Goal: Task Accomplishment & Management: Manage account settings

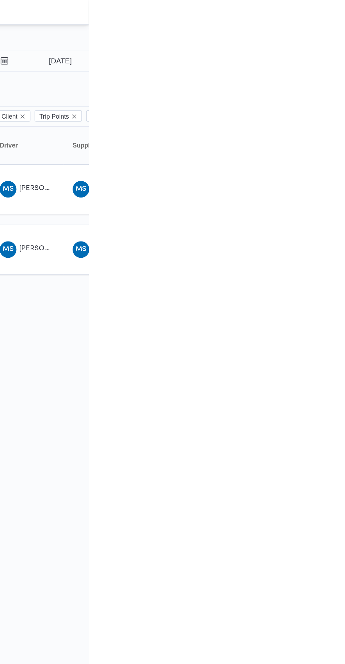
type input "[DATE]"
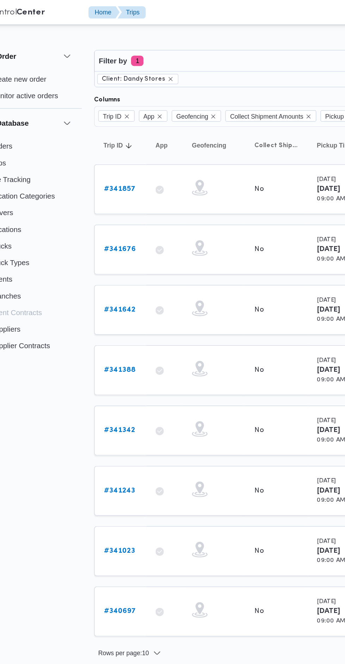
click at [109, 126] on b "# 341857" at bounding box center [108, 128] width 21 height 5
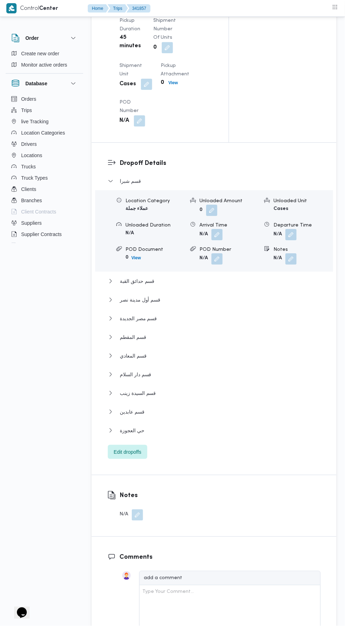
scroll to position [851, 0]
click at [132, 449] on span "Edit dropoffs" at bounding box center [127, 451] width 27 height 8
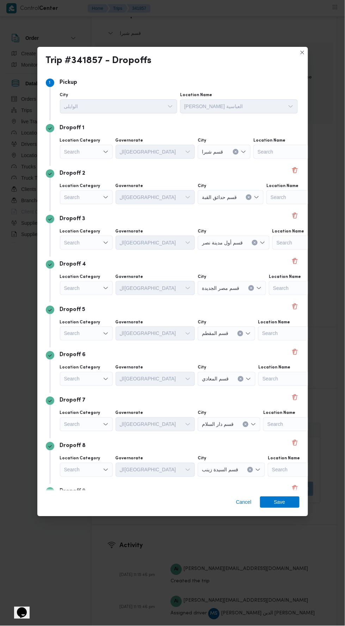
scroll to position [43, 0]
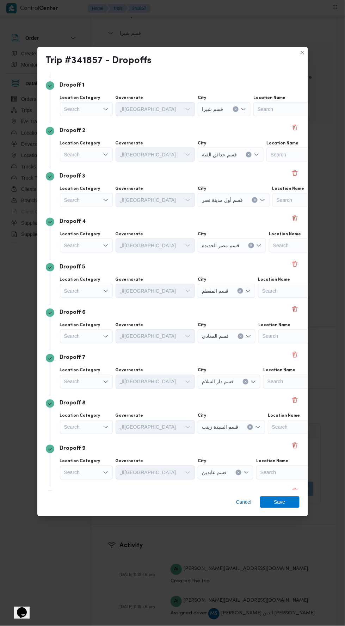
click at [75, 544] on span "Add a dropoff" at bounding box center [80, 539] width 30 height 8
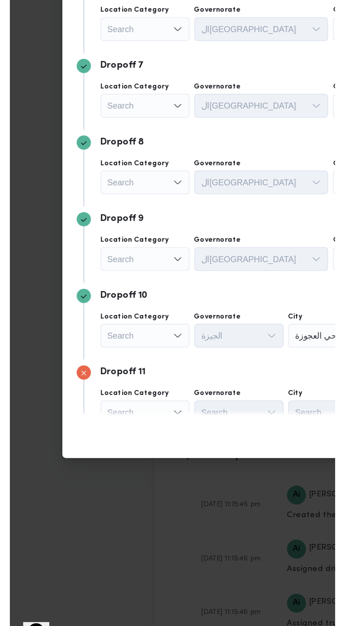
scroll to position [997, 0]
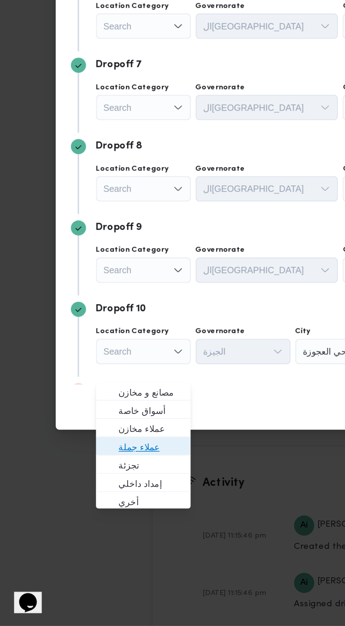
click at [101, 521] on span "عملاء جملة" at bounding box center [86, 525] width 47 height 11
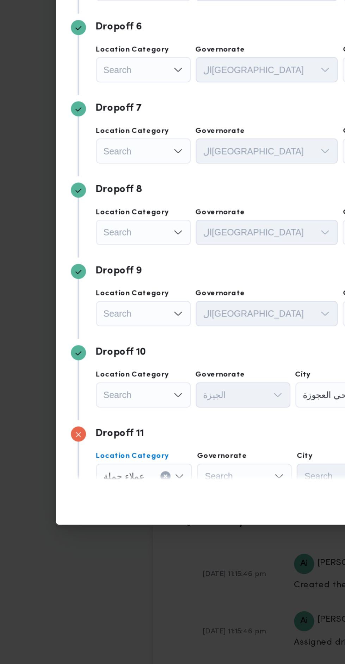
click at [154, 468] on div "الجيزة" at bounding box center [141, 475] width 53 height 14
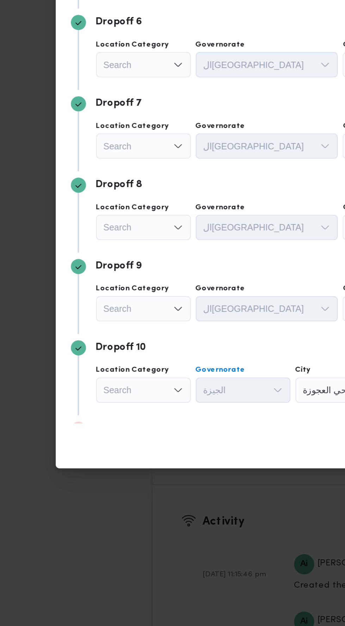
click at [150, 511] on div "Search" at bounding box center [142, 518] width 53 height 14
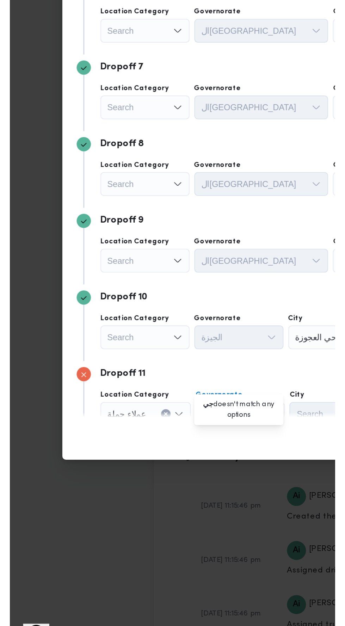
scroll to position [0, 0]
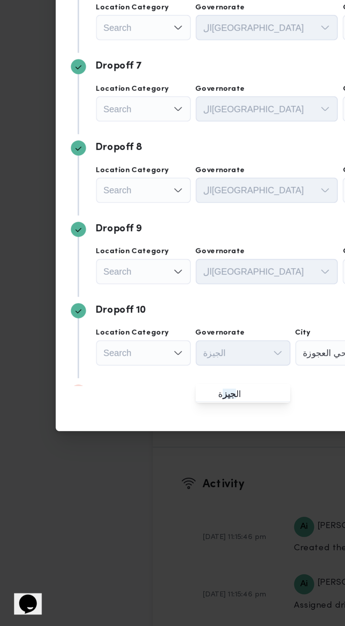
type input "جيز"
click at [151, 497] on span "ال جيز ة" at bounding box center [146, 495] width 36 height 8
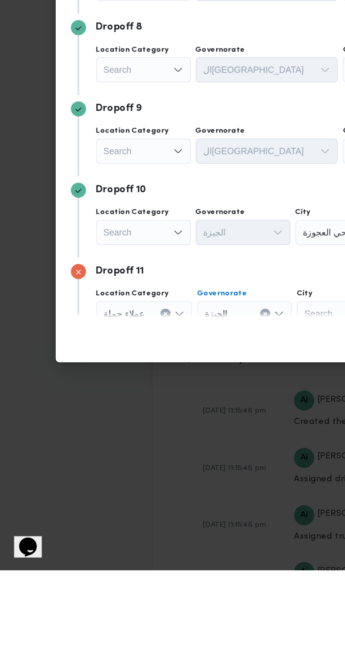
scroll to position [998, 0]
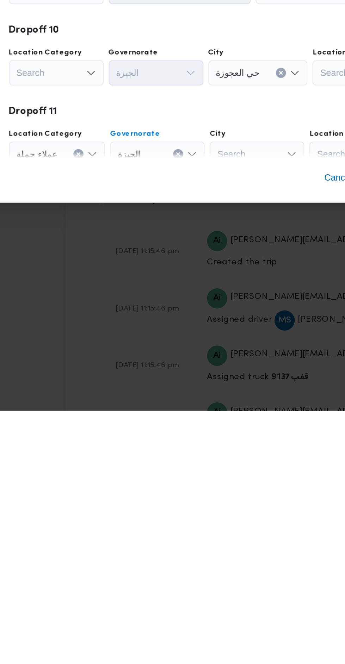
click at [208, 514] on div "Search" at bounding box center [198, 521] width 53 height 14
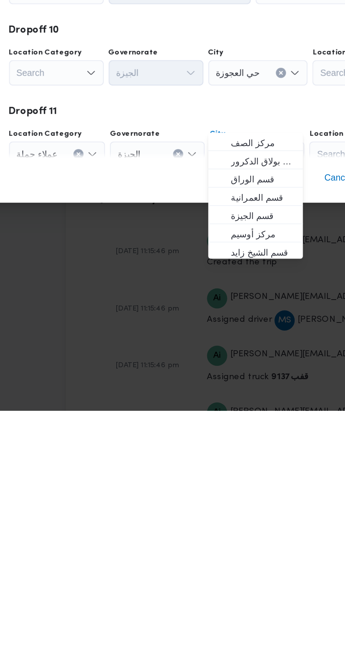
scroll to position [0, 0]
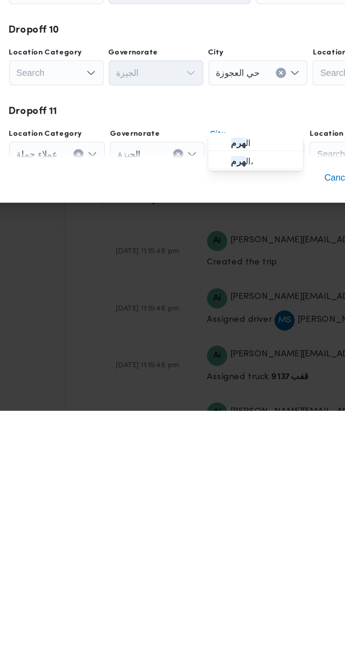
type input "هرم"
click at [213, 517] on span "ال هرم" at bounding box center [202, 514] width 36 height 8
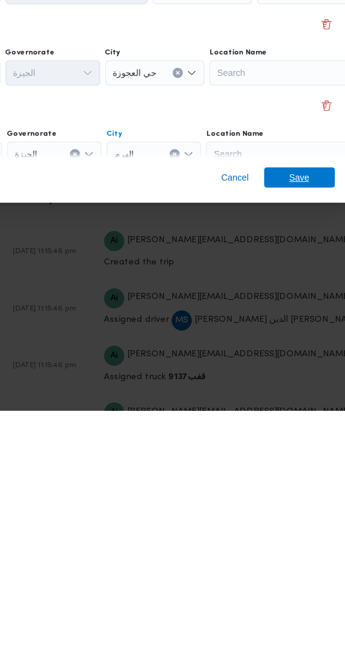
click at [295, 539] on span "Save" at bounding box center [279, 533] width 39 height 11
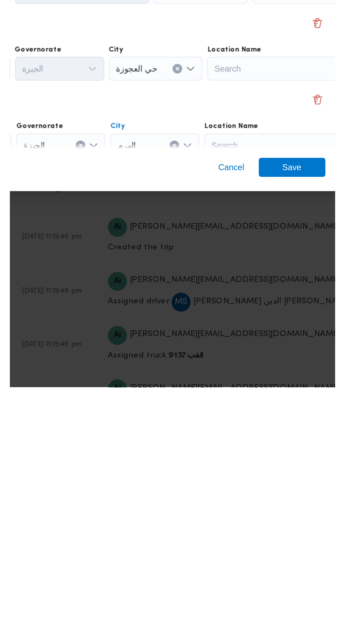
scroll to position [998, 0]
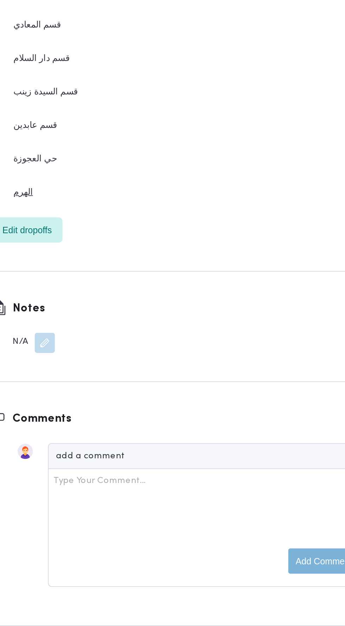
click at [272, 298] on button "الهرم" at bounding box center [214, 301] width 213 height 8
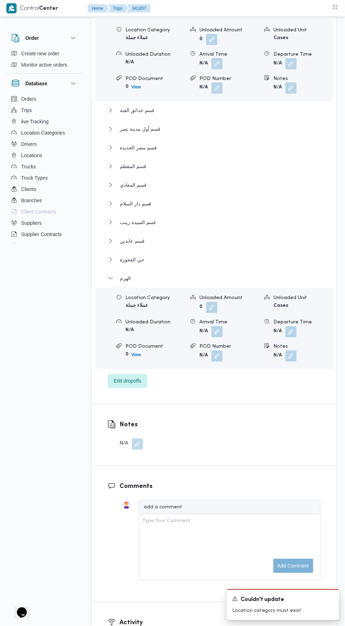
scroll to position [1020, 0]
click at [291, 326] on button "button" at bounding box center [290, 331] width 11 height 11
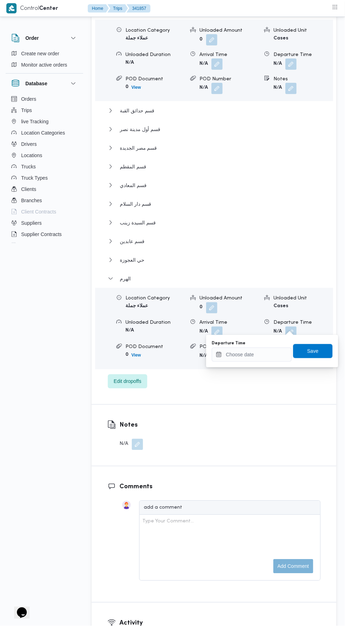
click at [274, 341] on div "Departure Time" at bounding box center [252, 343] width 80 height 6
click at [269, 353] on input "Departure Time" at bounding box center [252, 354] width 80 height 14
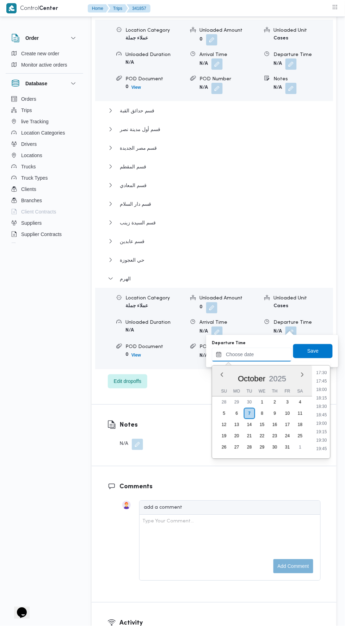
scroll to position [588, 0]
click at [322, 377] on li "17:30" at bounding box center [322, 377] width 16 height 7
type input "07/10/2025 17:30"
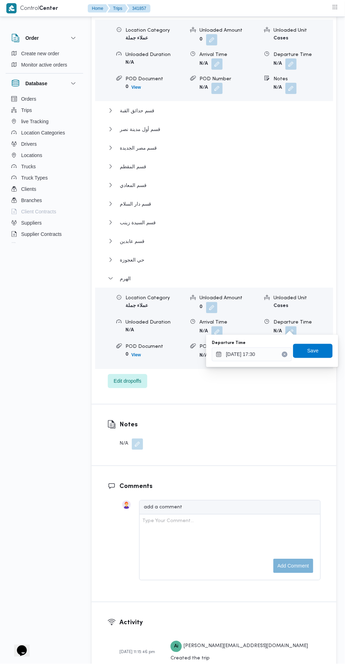
click at [318, 359] on div "Departure Time 07/10/2025 17:30 Save" at bounding box center [272, 351] width 122 height 23
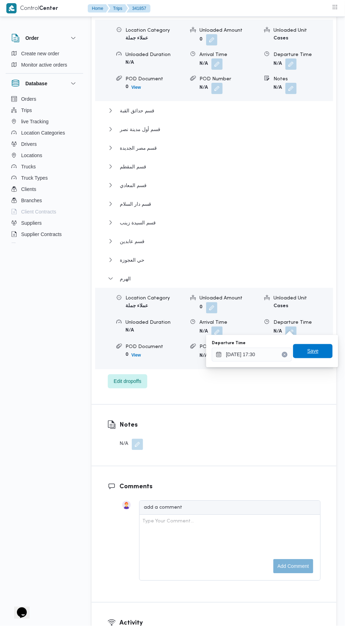
click at [316, 354] on span "Save" at bounding box center [312, 351] width 11 height 8
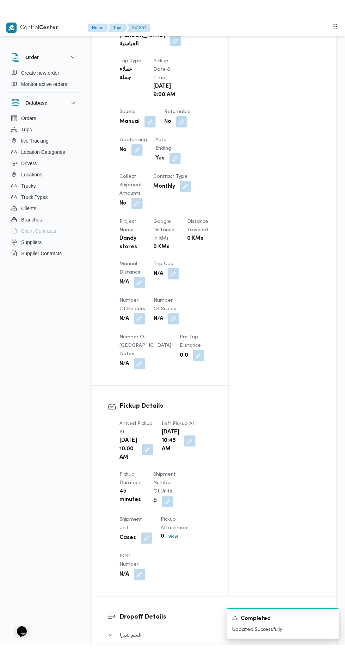
scroll to position [413, 0]
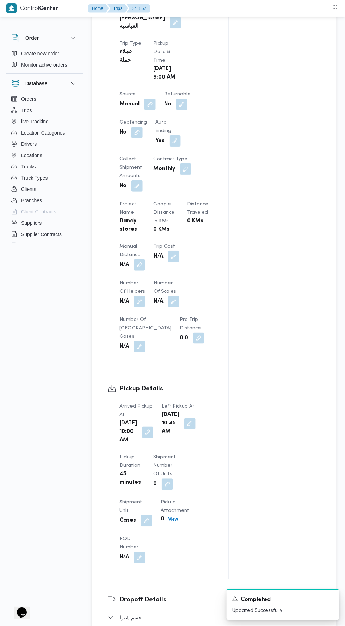
click at [140, 259] on button "button" at bounding box center [139, 264] width 11 height 11
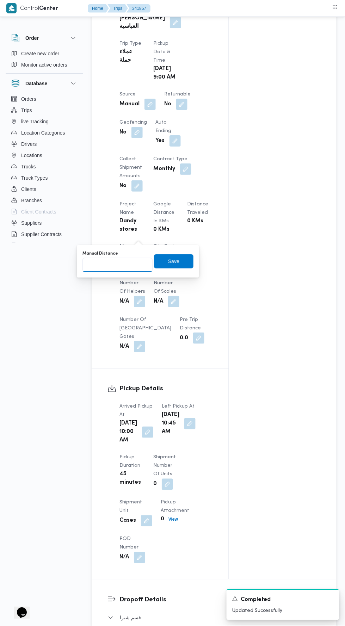
click at [131, 264] on input "Manual Distance" at bounding box center [117, 265] width 70 height 14
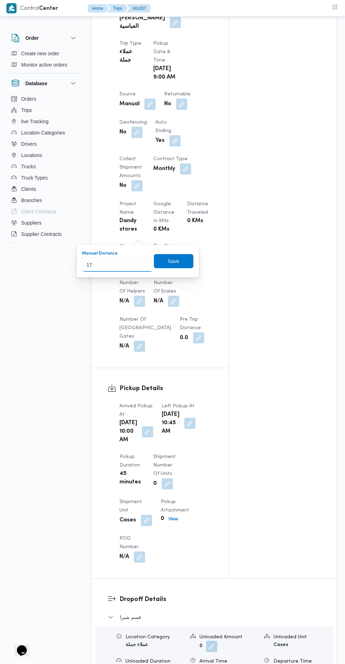
type input "170"
click at [193, 258] on span "Save" at bounding box center [173, 261] width 39 height 14
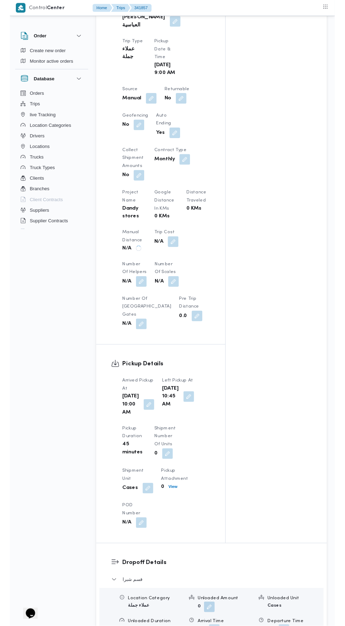
scroll to position [0, 0]
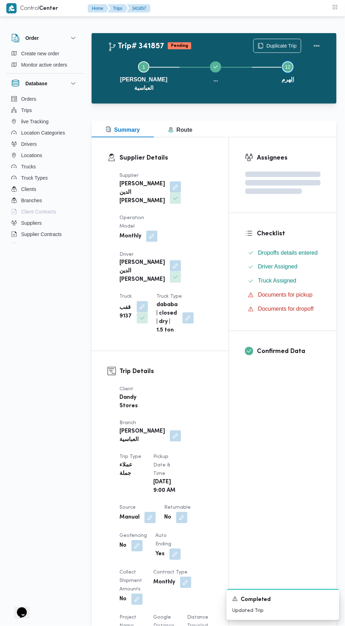
click at [320, 60] on button "Step 12 is incomplete 12 الهرم" at bounding box center [288, 75] width 72 height 45
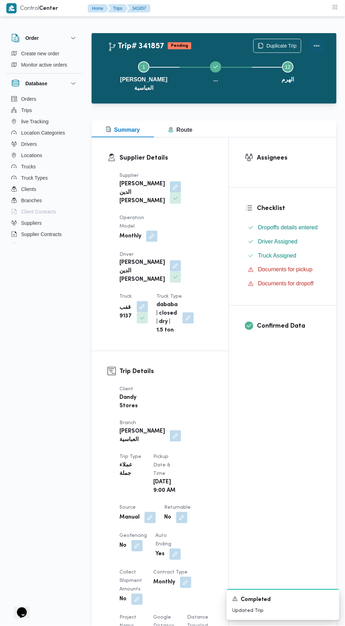
click at [320, 41] on button "Actions" at bounding box center [316, 46] width 14 height 14
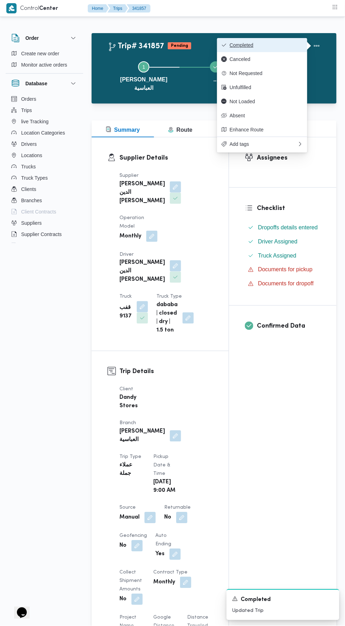
click at [301, 39] on button "Completed" at bounding box center [262, 45] width 90 height 14
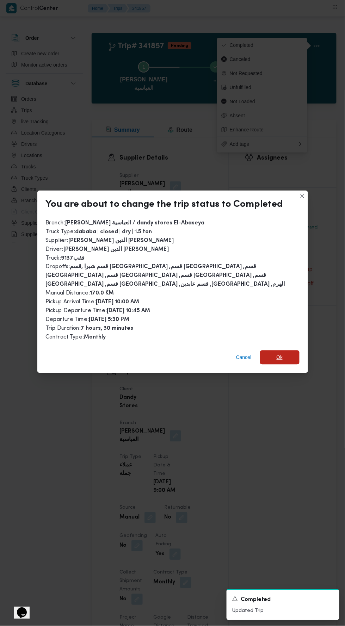
click at [288, 350] on span "Ok" at bounding box center [279, 357] width 39 height 14
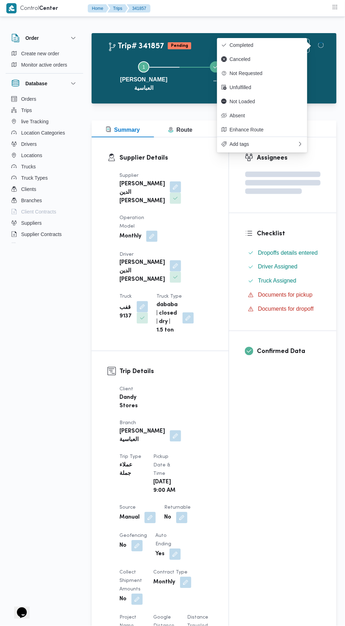
click at [291, 439] on div "Assignees Checklist Dropoffs details entered Driver Assigned Truck Assigned Doc…" at bounding box center [282, 564] width 107 height 855
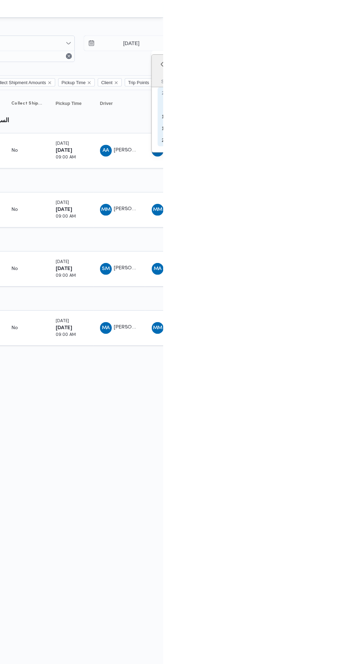
type input "[DATE]"
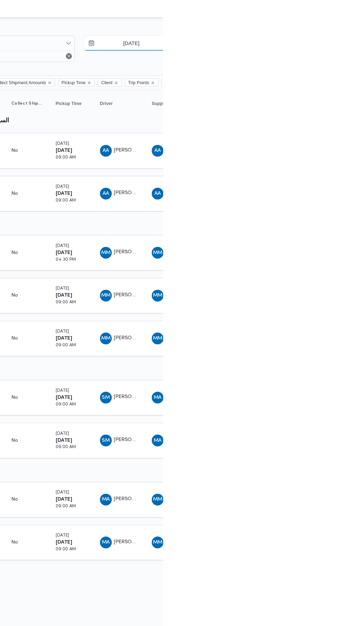
click at [315, 41] on input "[DATE]" at bounding box center [309, 41] width 80 height 14
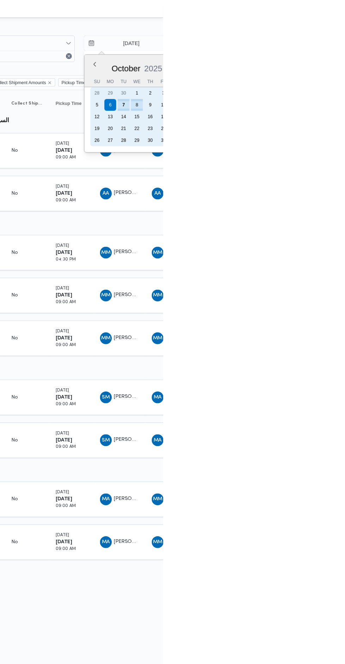
click at [306, 100] on div "7" at bounding box center [306, 99] width 11 height 11
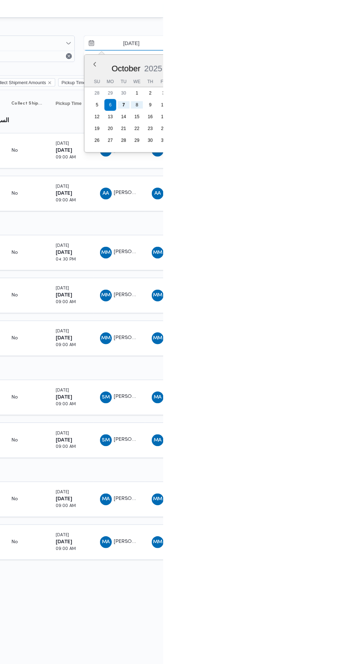
type input "[DATE]"
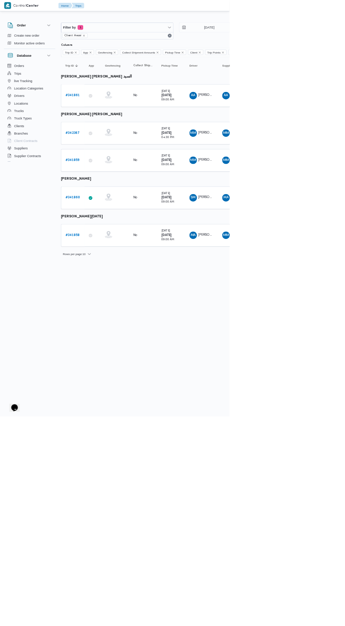
click at [118, 295] on b "# 341860" at bounding box center [109, 297] width 22 height 5
